Goal: Navigation & Orientation: Find specific page/section

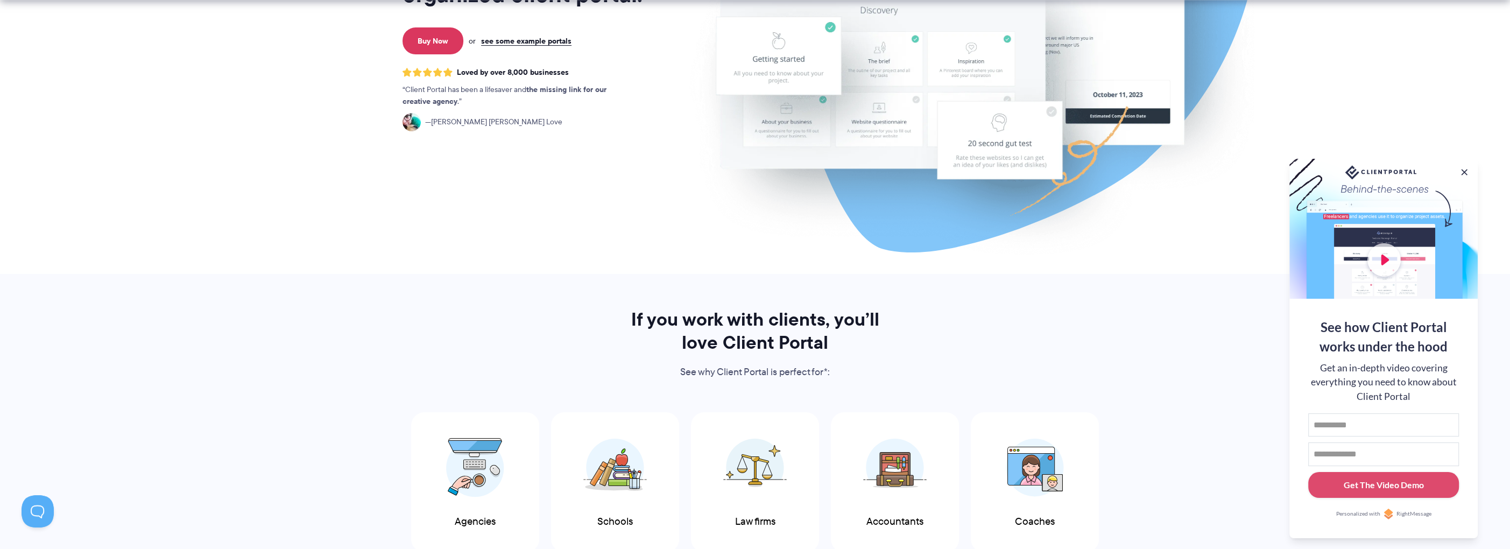
scroll to position [358, 0]
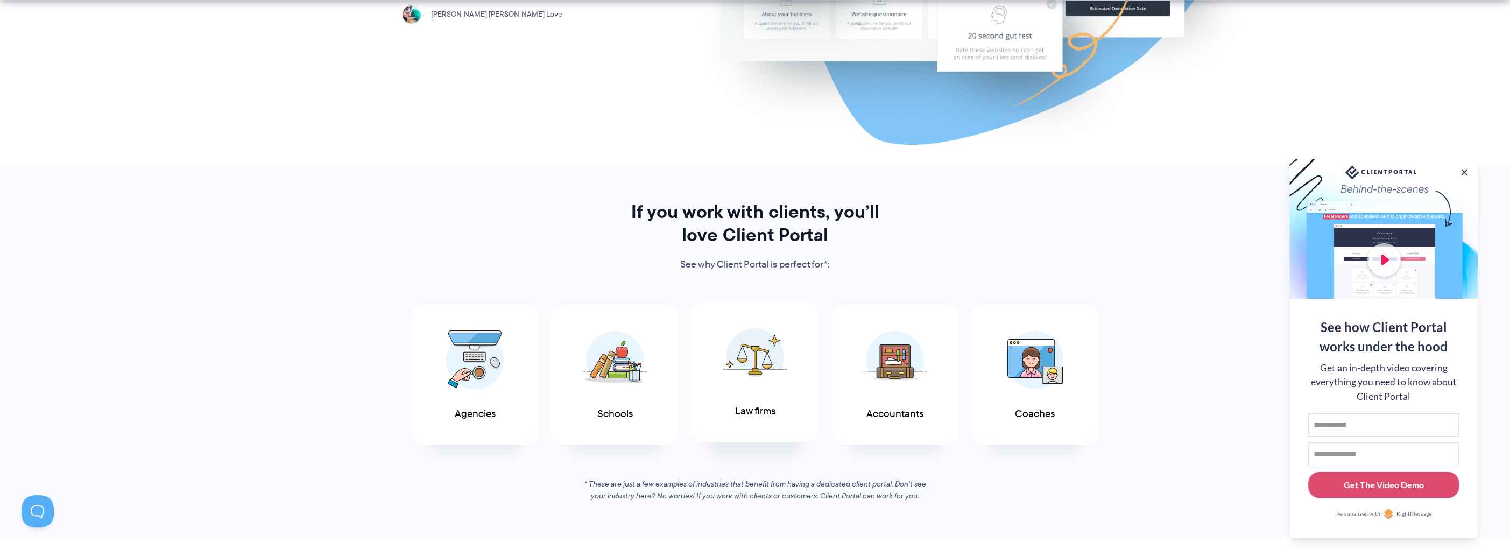
click at [768, 356] on img at bounding box center [755, 357] width 64 height 59
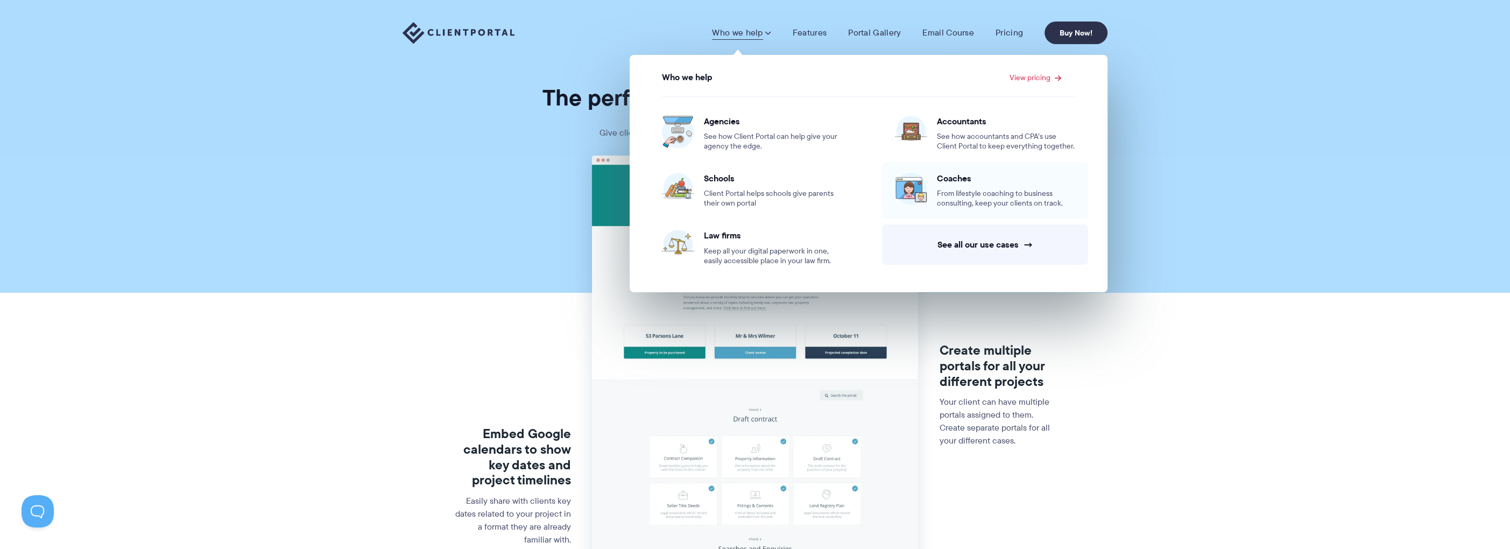
click at [1020, 196] on span "From lifestyle coaching to business consulting, keep your clients on track." at bounding box center [1006, 198] width 138 height 19
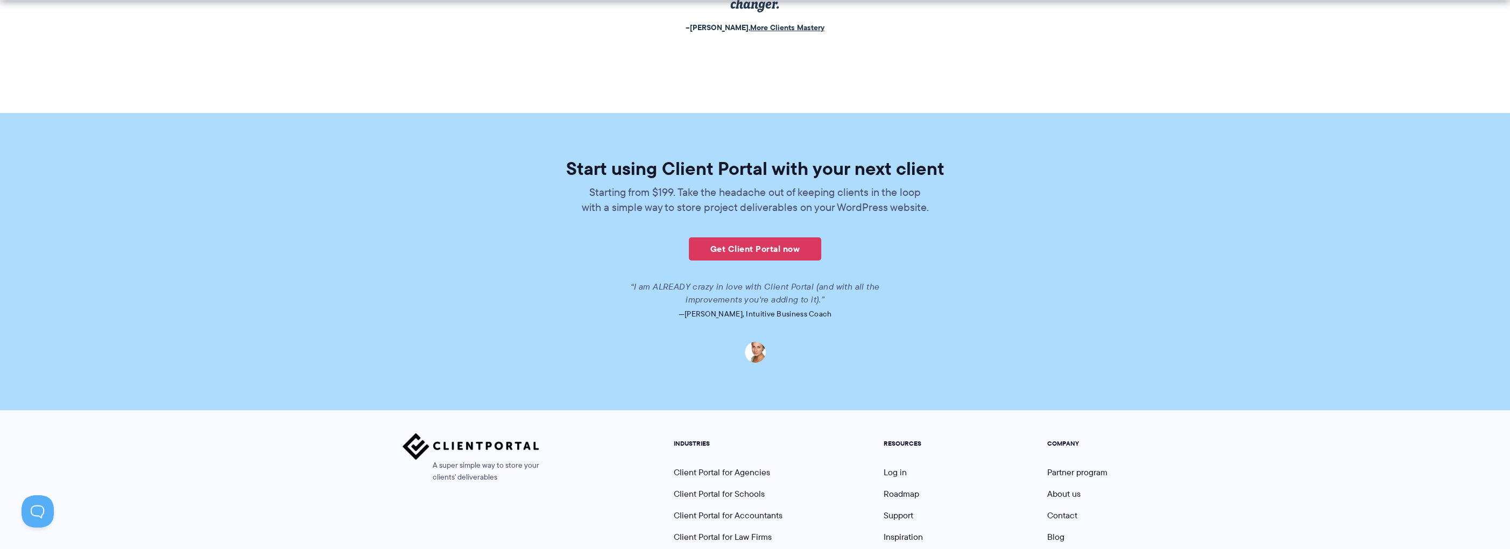
scroll to position [2510, 0]
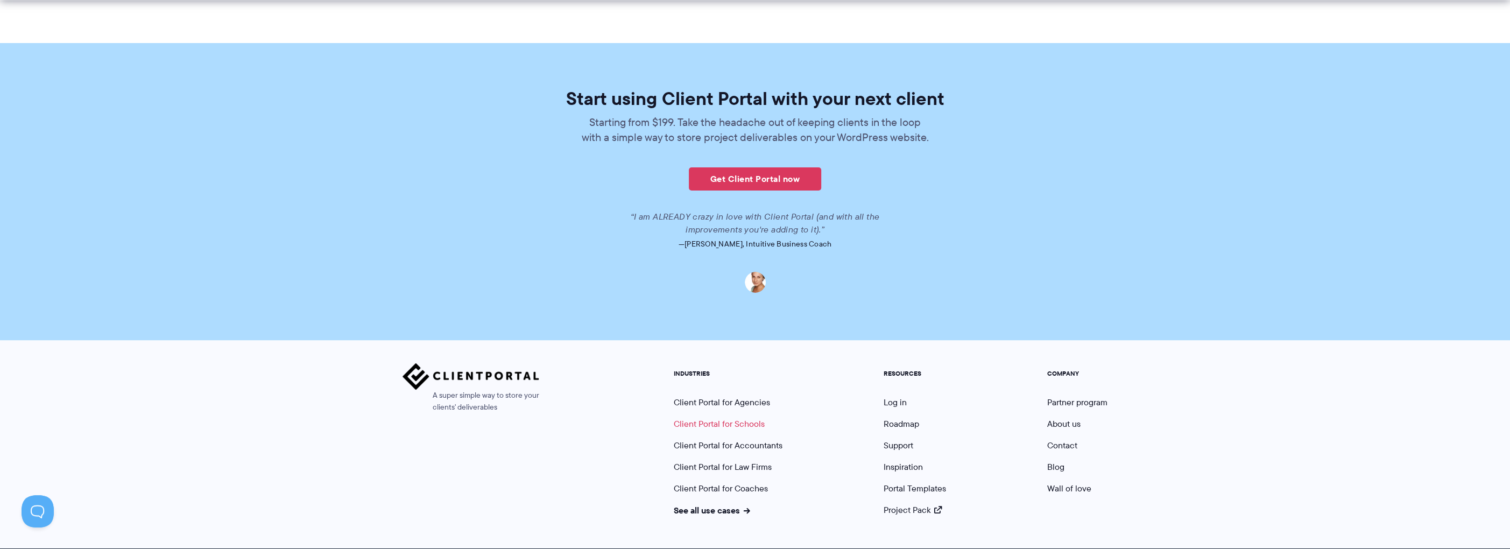
click at [741, 418] on link "Client Portal for Schools" at bounding box center [719, 424] width 91 height 12
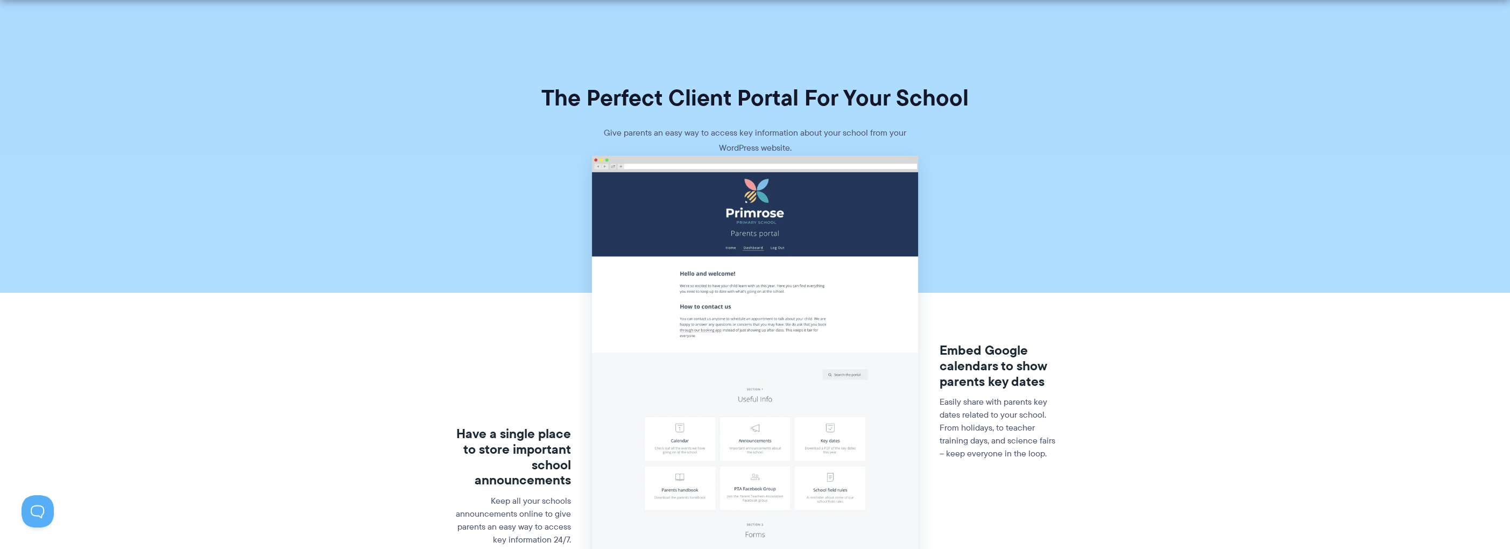
scroll to position [215, 0]
